Goal: Information Seeking & Learning: Learn about a topic

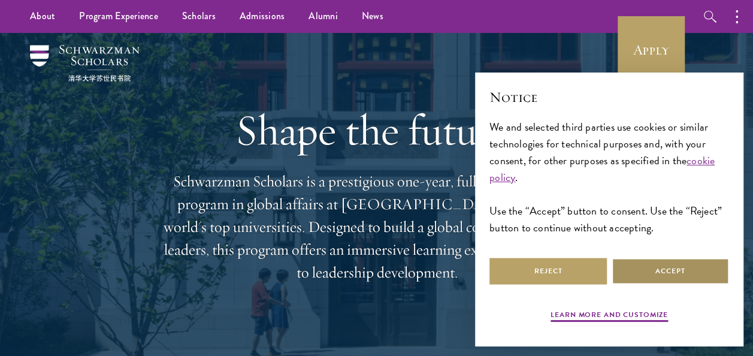
click at [368, 280] on button "Accept" at bounding box center [669, 270] width 117 height 27
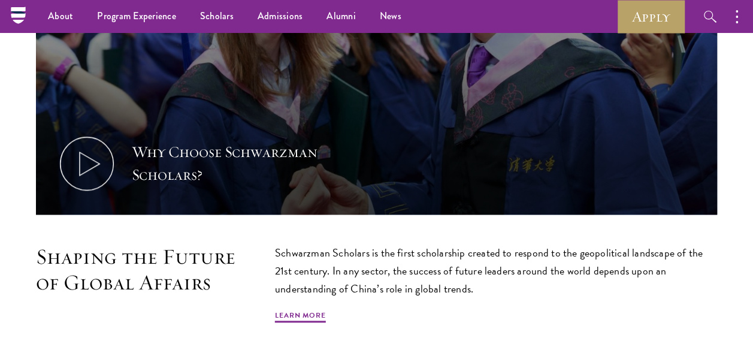
scroll to position [391, 0]
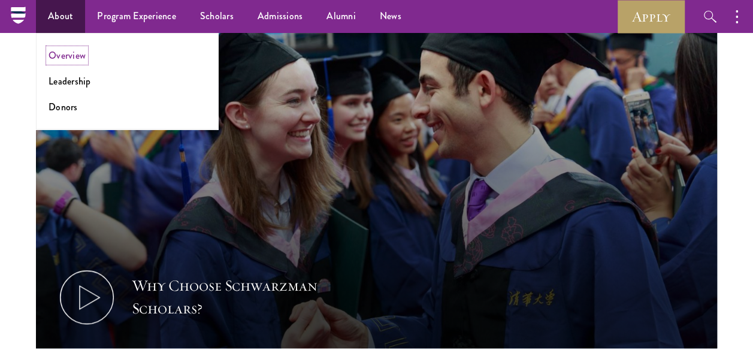
click at [66, 53] on link "Overview" at bounding box center [66, 55] width 37 height 14
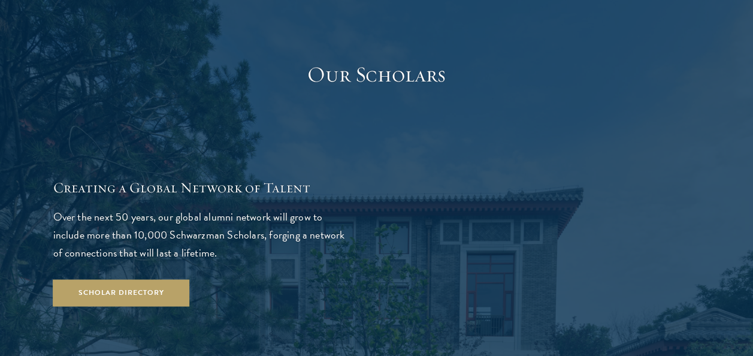
scroll to position [1927, 0]
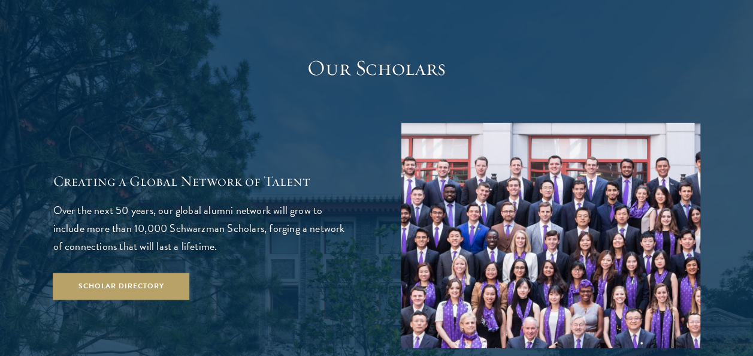
drag, startPoint x: 750, startPoint y: 145, endPoint x: 761, endPoint y: 144, distance: 10.8
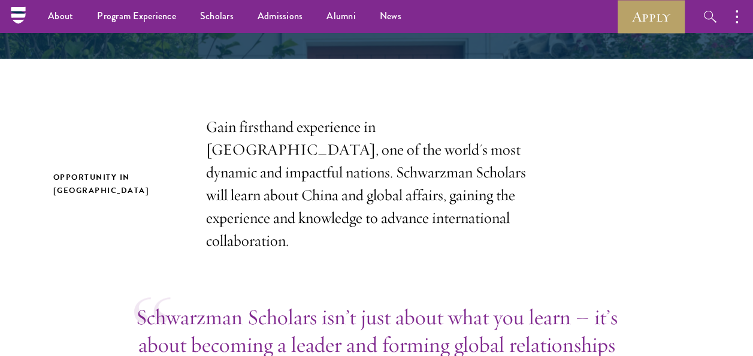
scroll to position [0, 0]
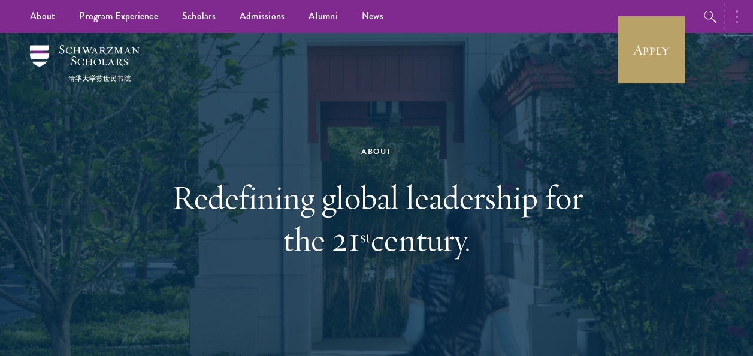
click at [741, 8] on button "button" at bounding box center [739, 16] width 26 height 33
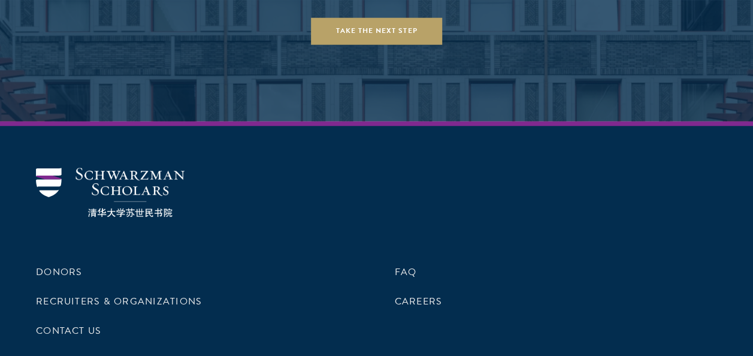
scroll to position [5003, 0]
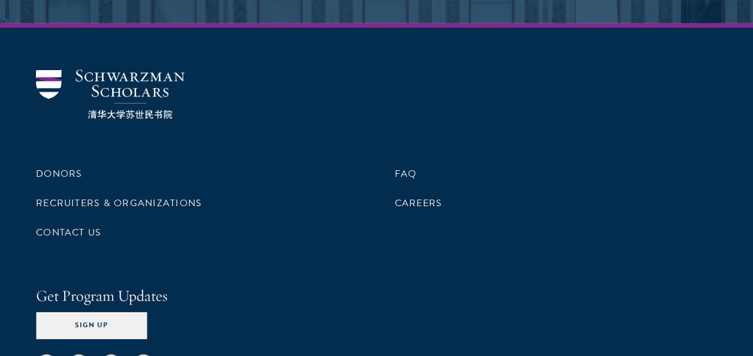
drag, startPoint x: 67, startPoint y: 316, endPoint x: 142, endPoint y: 320, distance: 75.6
copy div "Schwarzman Scholars"
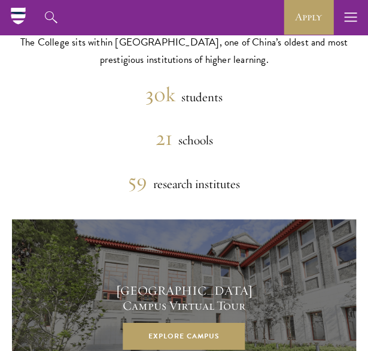
scroll to position [2385, 0]
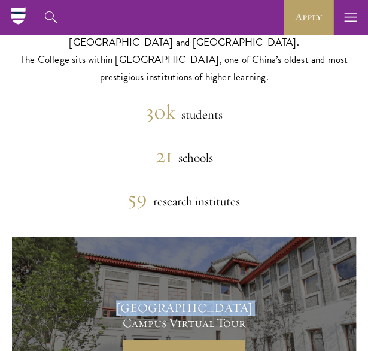
drag, startPoint x: 121, startPoint y: 221, endPoint x: 262, endPoint y: 226, distance: 140.8
click at [262, 301] on h4 "Schwarzman College Campus Virtual Tour" at bounding box center [185, 316] width 162 height 30
copy h4 "Schwarzman College"
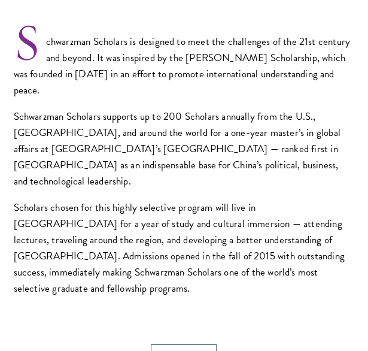
scroll to position [663, 0]
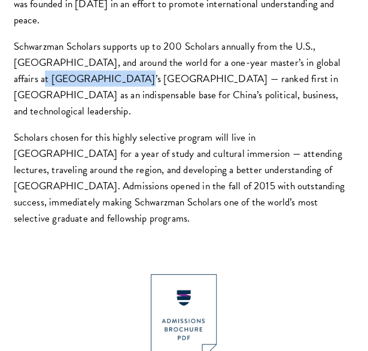
drag, startPoint x: 308, startPoint y: 46, endPoint x: 54, endPoint y: 56, distance: 254.6
click at [54, 56] on p "Schwarzman Scholars supports up to 200 Scholars annually from the U.S., China, …" at bounding box center [184, 78] width 341 height 81
copy p "Tsinghua University"
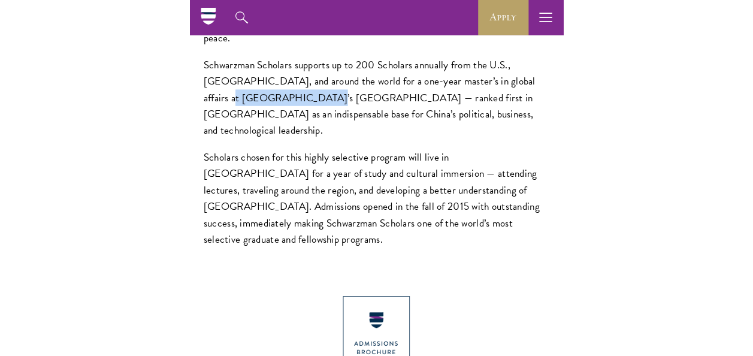
scroll to position [633, 0]
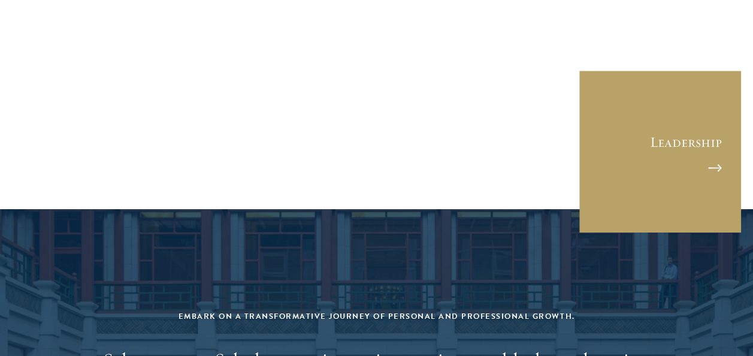
scroll to position [5003, 0]
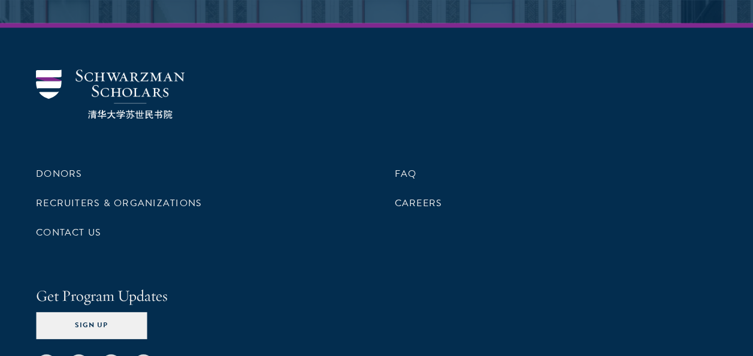
drag, startPoint x: 142, startPoint y: 317, endPoint x: 68, endPoint y: 318, distance: 74.2
copy div "Schwarzman Scholars"
